Goal: Use online tool/utility: Utilize a website feature to perform a specific function

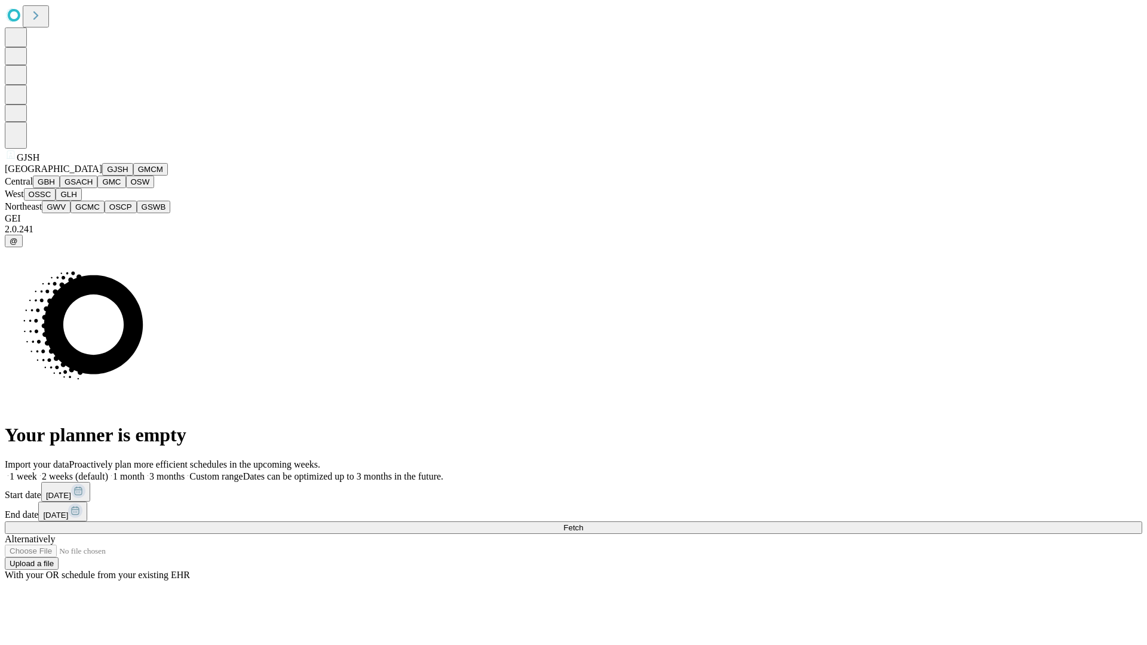
click at [102, 176] on button "GJSH" at bounding box center [117, 169] width 31 height 13
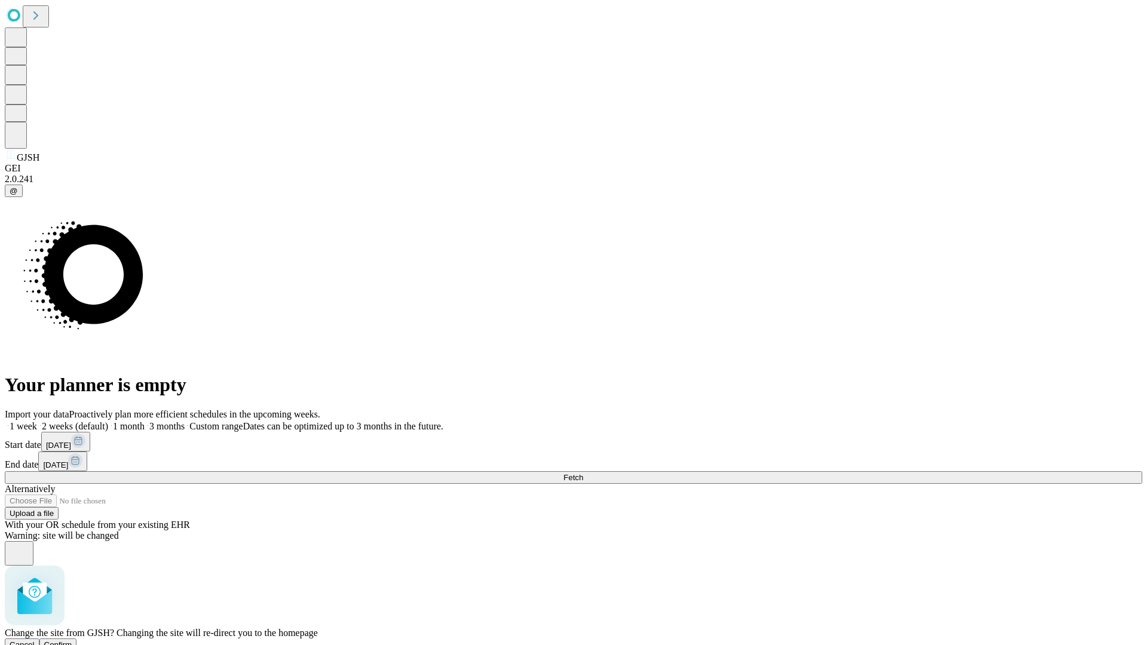
click at [72, 641] on span "Confirm" at bounding box center [58, 645] width 28 height 9
click at [108, 421] on label "2 weeks (default)" at bounding box center [72, 426] width 71 height 10
click at [583, 473] on span "Fetch" at bounding box center [574, 477] width 20 height 9
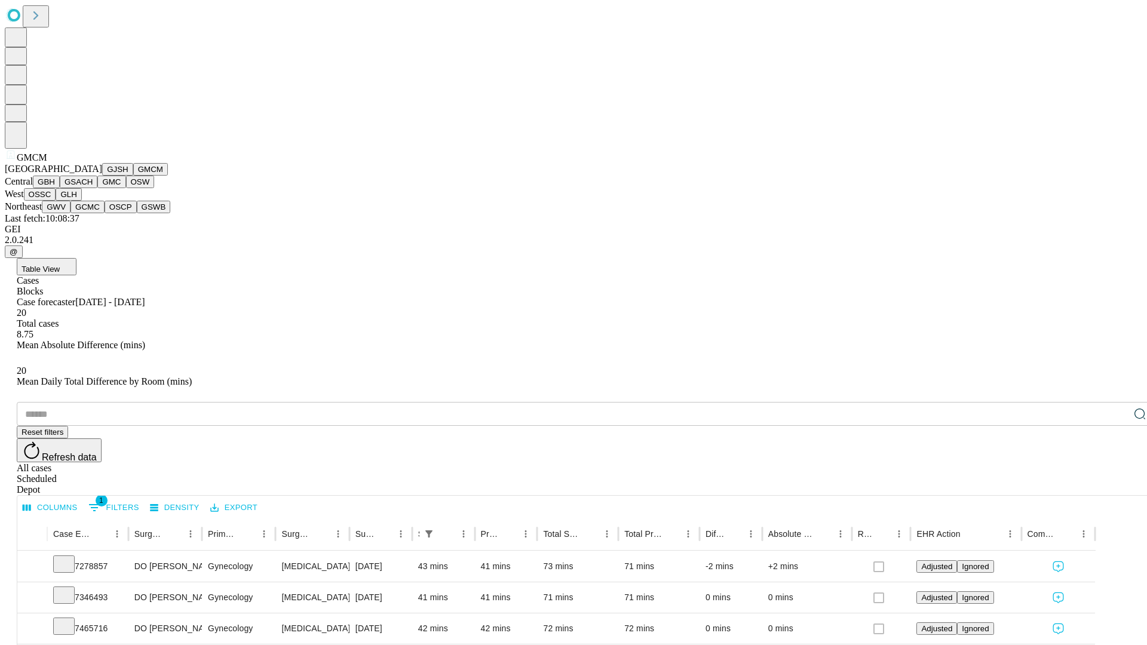
click at [60, 188] on button "GBH" at bounding box center [46, 182] width 27 height 13
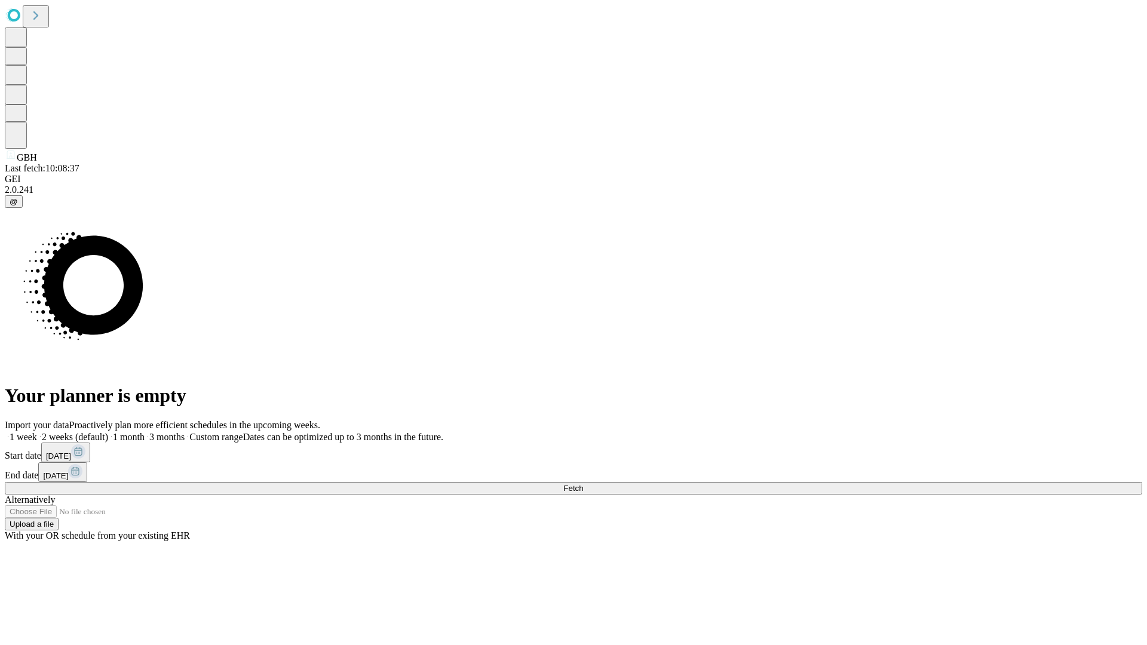
click at [108, 432] on label "2 weeks (default)" at bounding box center [72, 437] width 71 height 10
click at [583, 484] on span "Fetch" at bounding box center [574, 488] width 20 height 9
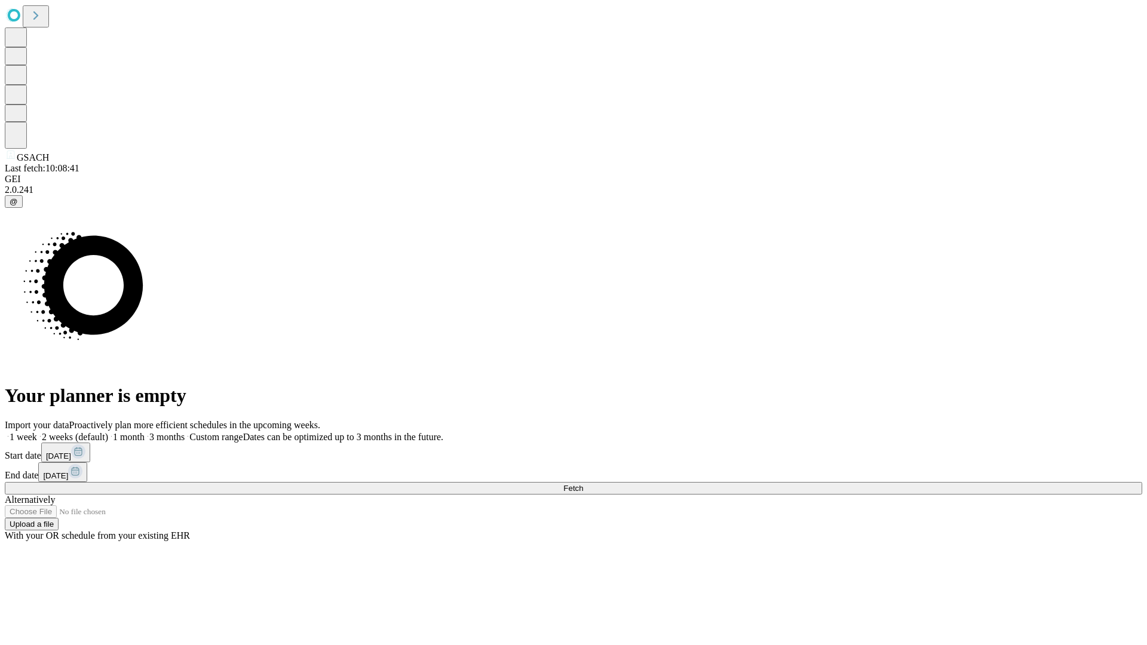
click at [108, 432] on label "2 weeks (default)" at bounding box center [72, 437] width 71 height 10
click at [583, 484] on span "Fetch" at bounding box center [574, 488] width 20 height 9
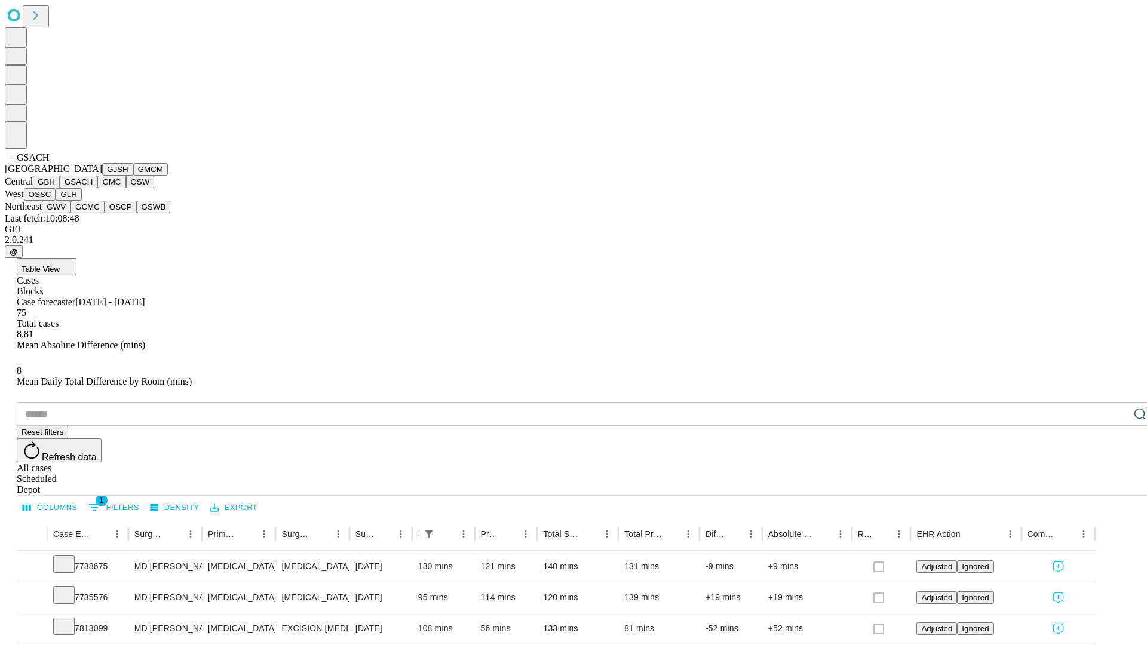
click at [97, 188] on button "GMC" at bounding box center [111, 182] width 28 height 13
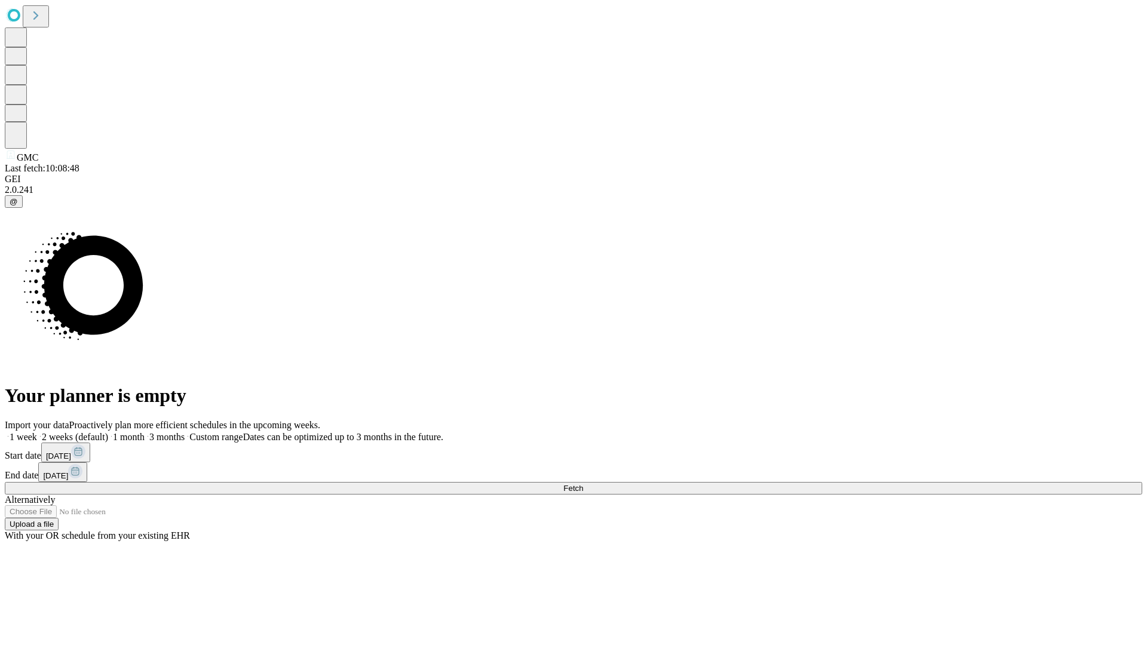
click at [108, 432] on label "2 weeks (default)" at bounding box center [72, 437] width 71 height 10
click at [583, 484] on span "Fetch" at bounding box center [574, 488] width 20 height 9
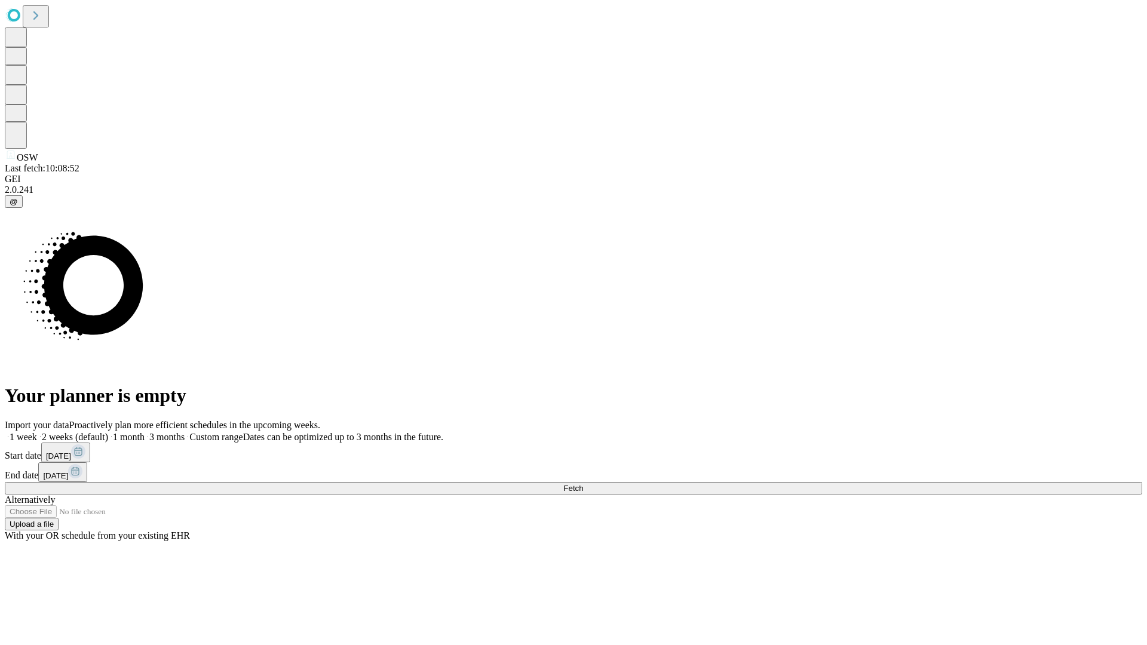
click at [108, 432] on label "2 weeks (default)" at bounding box center [72, 437] width 71 height 10
click at [583, 484] on span "Fetch" at bounding box center [574, 488] width 20 height 9
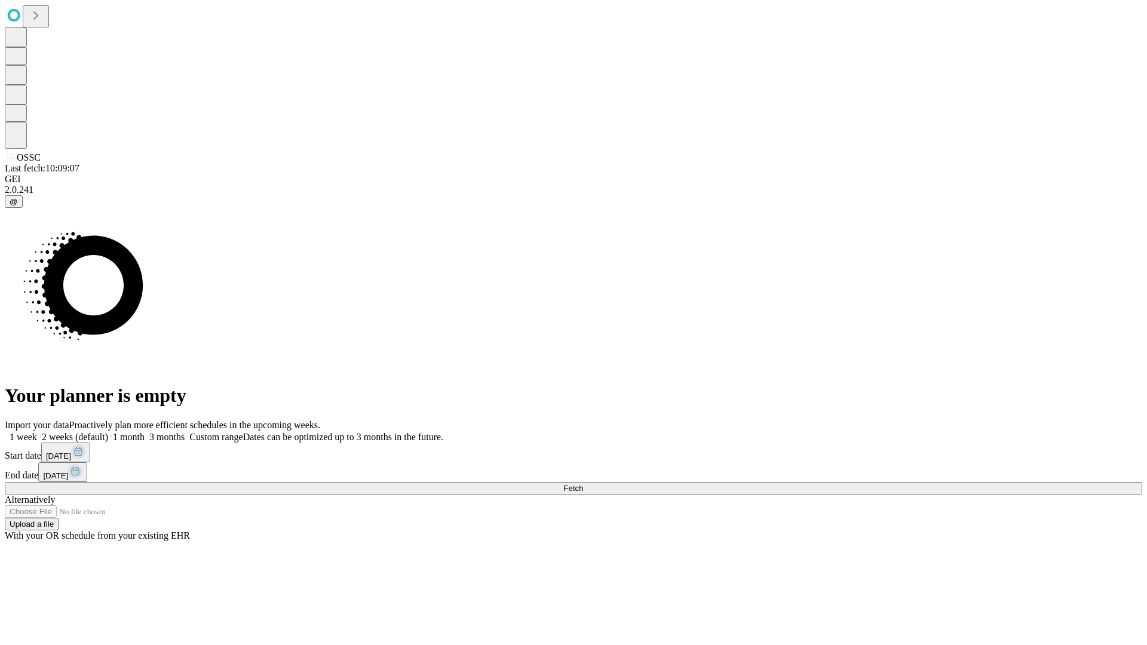
click at [108, 432] on label "2 weeks (default)" at bounding box center [72, 437] width 71 height 10
click at [583, 484] on span "Fetch" at bounding box center [574, 488] width 20 height 9
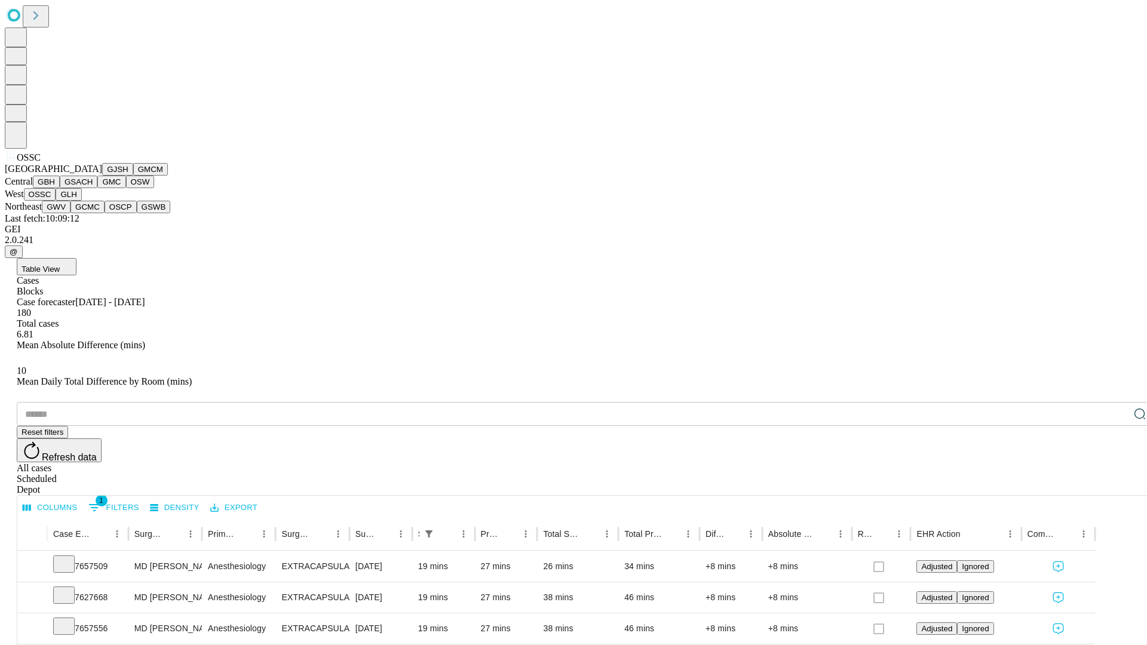
click at [81, 201] on button "GLH" at bounding box center [69, 194] width 26 height 13
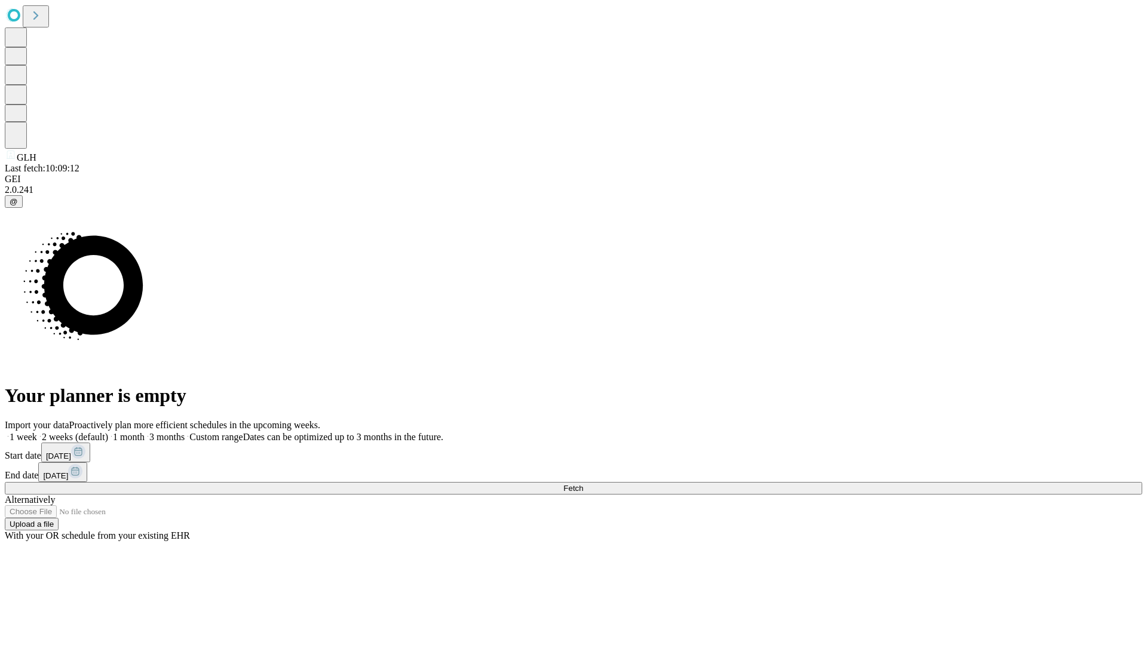
click at [108, 432] on label "2 weeks (default)" at bounding box center [72, 437] width 71 height 10
click at [583, 484] on span "Fetch" at bounding box center [574, 488] width 20 height 9
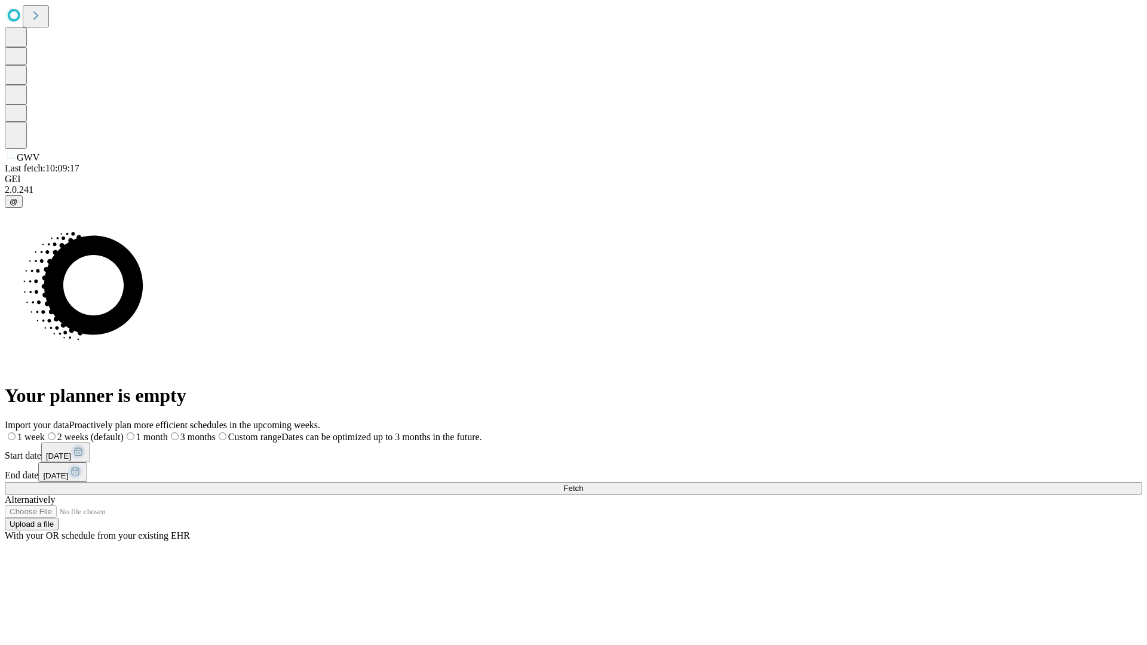
click at [583, 484] on span "Fetch" at bounding box center [574, 488] width 20 height 9
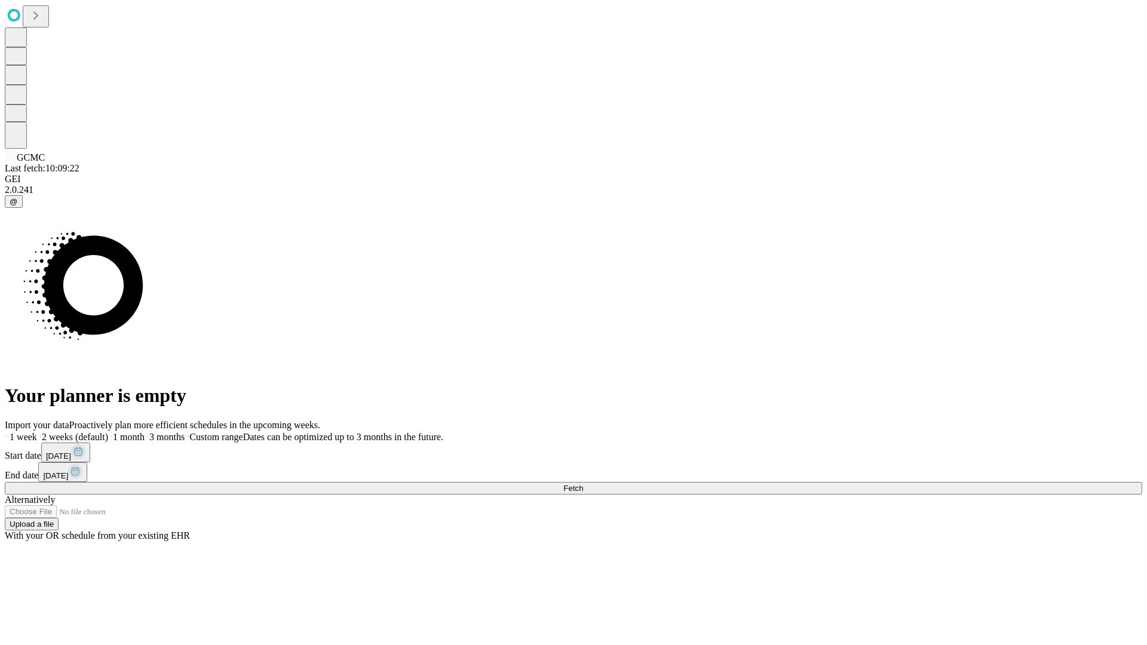
click at [108, 432] on label "2 weeks (default)" at bounding box center [72, 437] width 71 height 10
click at [583, 484] on span "Fetch" at bounding box center [574, 488] width 20 height 9
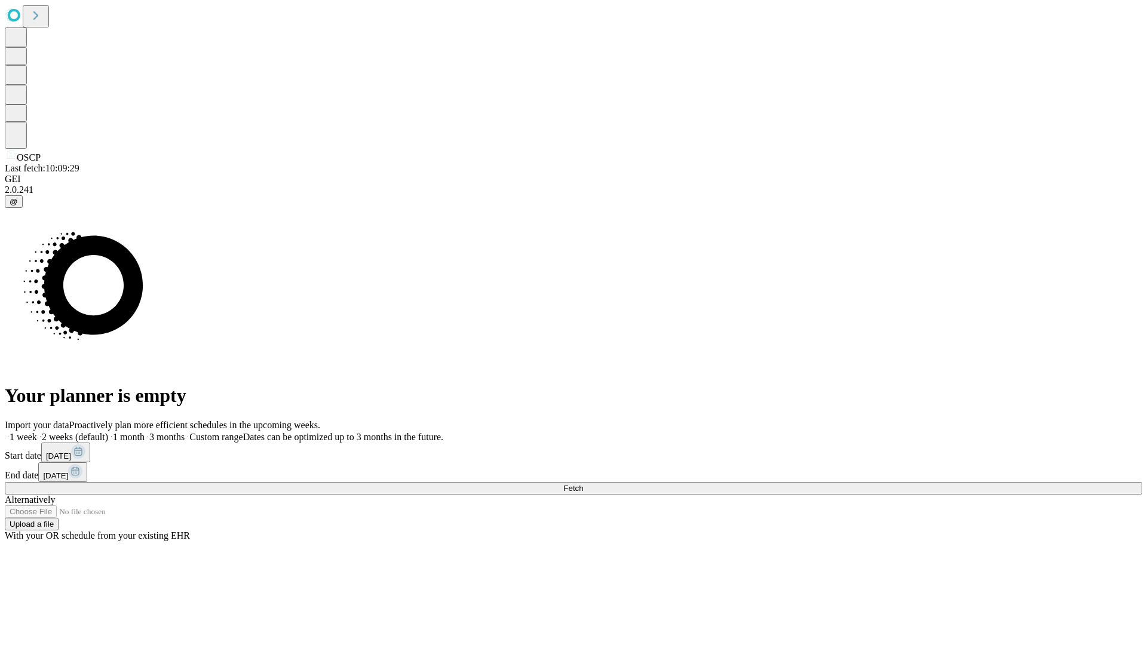
click at [108, 432] on label "2 weeks (default)" at bounding box center [72, 437] width 71 height 10
click at [583, 484] on span "Fetch" at bounding box center [574, 488] width 20 height 9
